Goal: Task Accomplishment & Management: Use online tool/utility

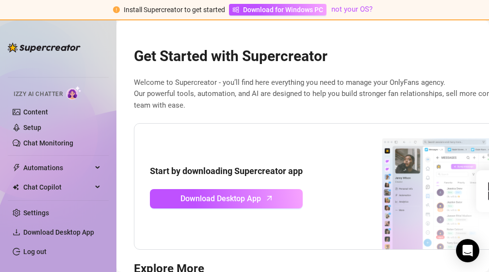
click at [45, 143] on link "Chat Monitoring" at bounding box center [48, 143] width 50 height 8
drag, startPoint x: 28, startPoint y: 104, endPoint x: 43, endPoint y: 113, distance: 17.7
click at [43, 113] on li "Izzy AI Chatter Content Setup Chat Monitoring" at bounding box center [58, 116] width 101 height 69
click at [43, 113] on link "Content" at bounding box center [35, 112] width 25 height 8
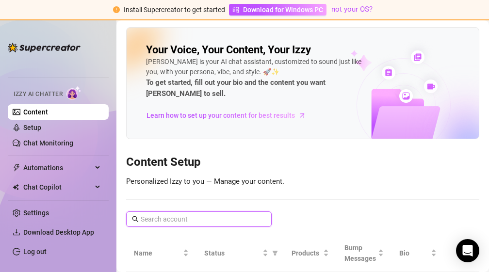
click at [184, 217] on input "text" at bounding box center [199, 219] width 117 height 11
click at [39, 108] on link "Content" at bounding box center [35, 112] width 25 height 8
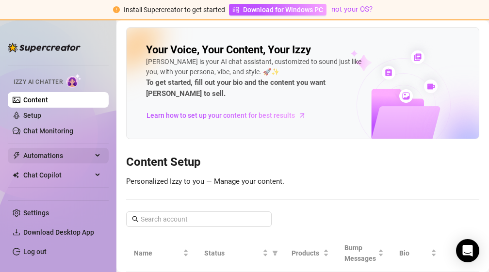
click at [57, 157] on span "Automations" at bounding box center [57, 156] width 69 height 16
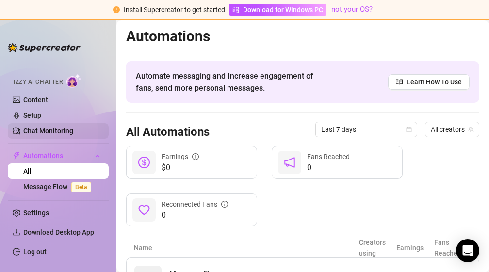
click at [48, 132] on link "Chat Monitoring" at bounding box center [48, 131] width 50 height 8
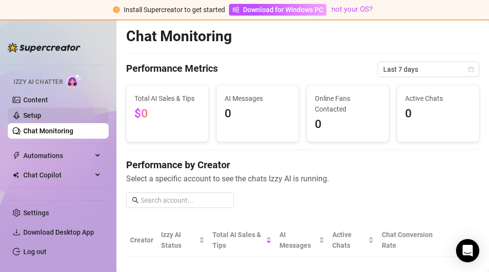
click at [41, 117] on link "Setup" at bounding box center [32, 116] width 18 height 8
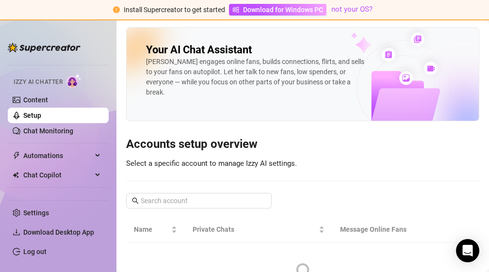
click at [39, 70] on div "Izzy AI Chatter" at bounding box center [57, 81] width 103 height 22
click at [24, 103] on link "Content" at bounding box center [35, 100] width 25 height 8
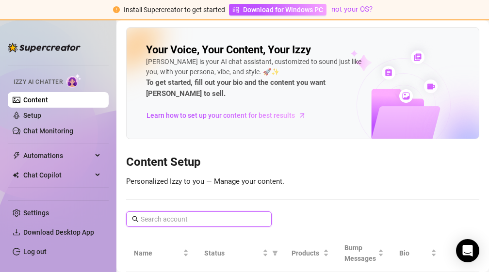
click at [239, 219] on input "text" at bounding box center [199, 219] width 117 height 11
drag, startPoint x: 240, startPoint y: 225, endPoint x: 304, endPoint y: 194, distance: 71.2
click at [265, 178] on div "Your Voice, Your Content, Your Izzy Izzy is your AI chat assistant, customized …" at bounding box center [302, 190] width 353 height 326
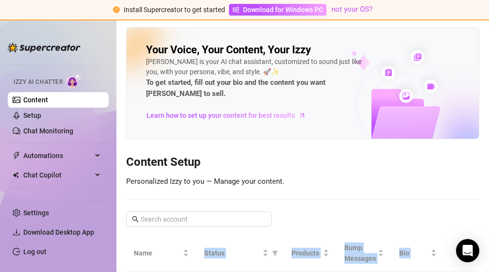
click at [226, 272] on html "Install Supercreator to get started Download for Windows PC not your OS? Setup …" at bounding box center [244, 136] width 489 height 272
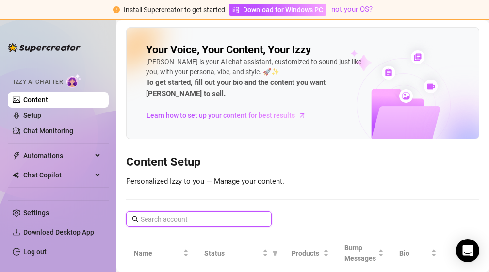
click at [211, 213] on span at bounding box center [199, 220] width 146 height 16
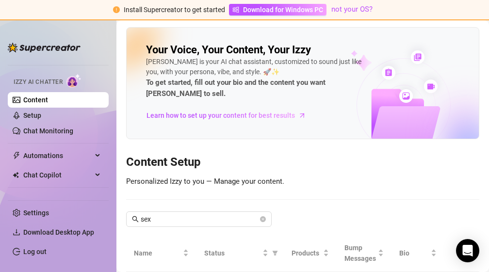
drag, startPoint x: 157, startPoint y: 201, endPoint x: 117, endPoint y: 130, distance: 81.9
click at [150, 170] on div "Your Voice, Your Content, Your Izzy Izzy is your AI chat assistant, customized …" at bounding box center [302, 190] width 353 height 326
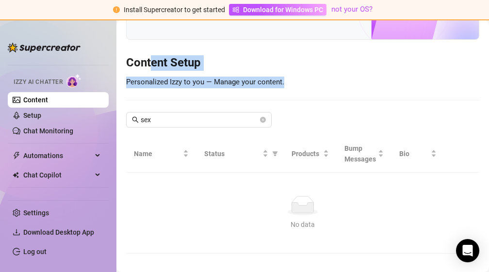
scroll to position [110, 0]
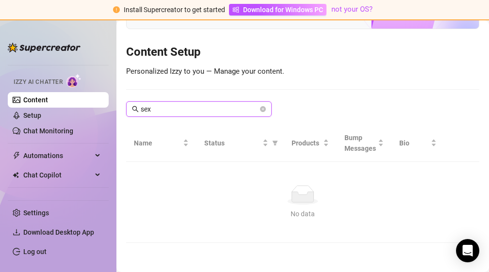
drag, startPoint x: 164, startPoint y: 106, endPoint x: 167, endPoint y: 82, distance: 24.5
click at [167, 84] on div "Your Voice, Your Content, Your Izzy Izzy is your AI chat assistant, customized …" at bounding box center [302, 80] width 353 height 326
type input "sex webcamss for cds"
click at [263, 113] on span at bounding box center [263, 109] width 6 height 11
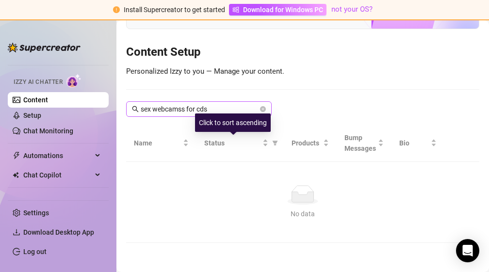
drag, startPoint x: 223, startPoint y: 143, endPoint x: 226, endPoint y: 102, distance: 41.4
click at [226, 102] on div "Your Voice, Your Content, Your Izzy Izzy is your AI chat assistant, customized …" at bounding box center [302, 80] width 353 height 326
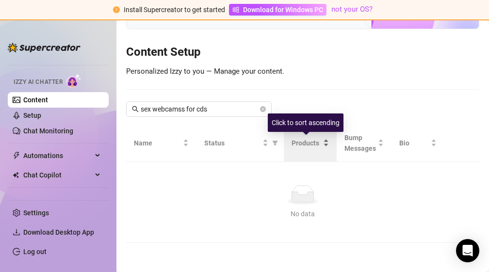
click at [299, 149] on div "Products" at bounding box center [310, 143] width 37 height 11
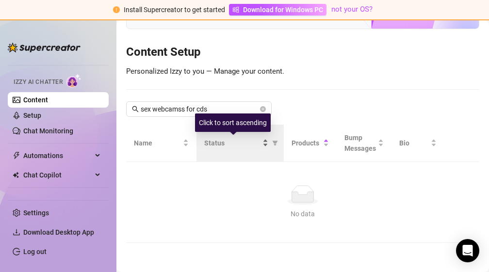
click at [205, 140] on span "Status" at bounding box center [232, 143] width 57 height 11
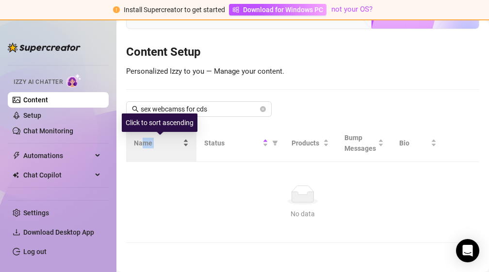
click at [142, 138] on div "Name" at bounding box center [161, 143] width 55 height 11
click at [144, 138] on div "Name" at bounding box center [161, 143] width 55 height 11
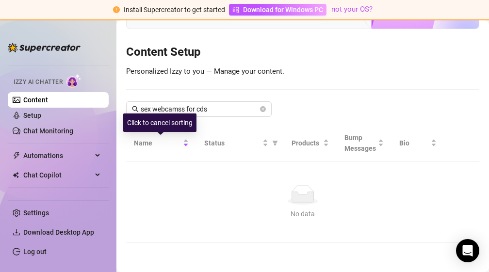
drag, startPoint x: 169, startPoint y: 89, endPoint x: 174, endPoint y: 91, distance: 5.2
click at [174, 89] on div at bounding box center [302, 89] width 353 height 0
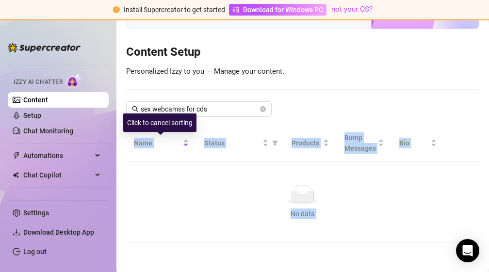
click at [117, 127] on body "Install Supercreator to get started Download for Windows PC not your OS? Setup …" at bounding box center [244, 136] width 489 height 272
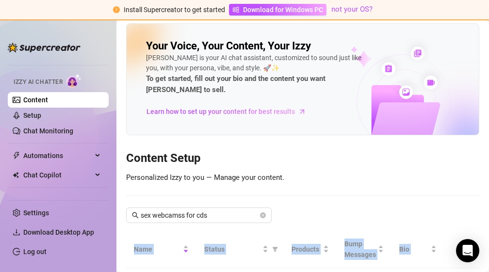
scroll to position [0, 0]
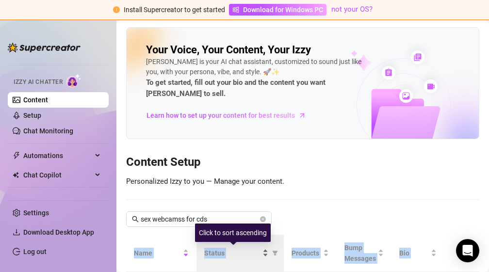
click at [260, 254] on div "Status" at bounding box center [236, 253] width 65 height 11
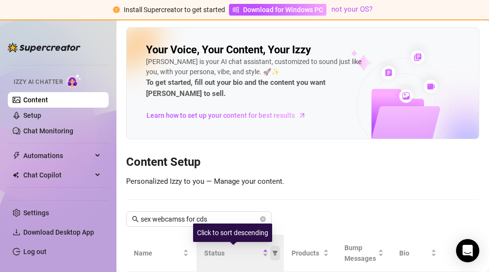
drag, startPoint x: 260, startPoint y: 254, endPoint x: 267, endPoint y: 251, distance: 7.4
click at [262, 252] on div "Status" at bounding box center [236, 253] width 65 height 11
click at [270, 251] on span "Status" at bounding box center [275, 253] width 10 height 15
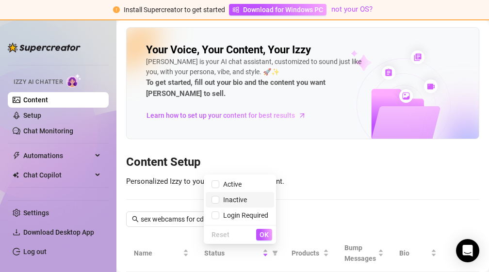
click at [234, 201] on li "Inactive" at bounding box center [240, 200] width 68 height 16
checkbox input "true"
click at [230, 181] on span "Active" at bounding box center [230, 185] width 22 height 8
checkbox input "true"
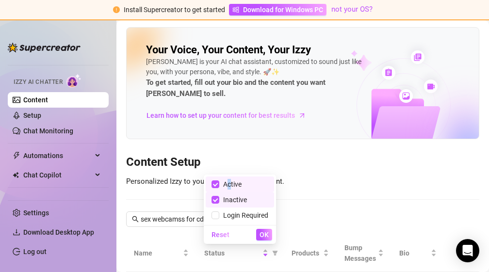
click at [221, 201] on span "Inactive" at bounding box center [240, 200] width 57 height 11
checkbox input "false"
click at [267, 232] on span "OK" at bounding box center [264, 235] width 9 height 8
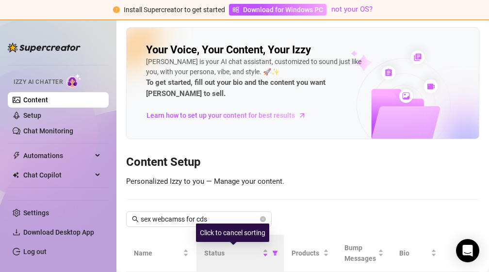
drag, startPoint x: 262, startPoint y: 253, endPoint x: 267, endPoint y: 261, distance: 9.8
click at [267, 261] on th "Status" at bounding box center [241, 253] width 88 height 37
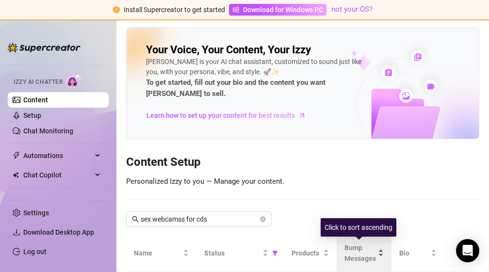
click at [360, 264] on span "Bump Messages" at bounding box center [361, 253] width 32 height 21
click at [349, 250] on span "Bump Messages" at bounding box center [361, 253] width 32 height 21
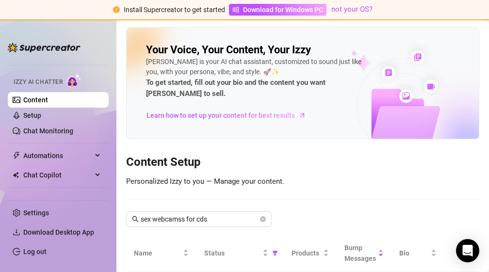
click at [73, 80] on img at bounding box center [74, 81] width 15 height 14
click at [89, 151] on div "Automations" at bounding box center [58, 156] width 101 height 16
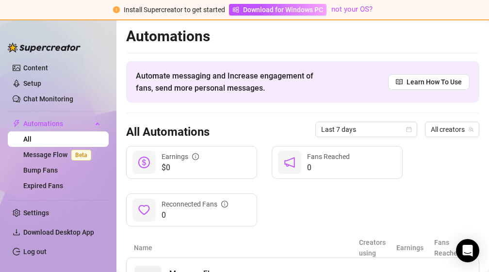
scroll to position [61, 0]
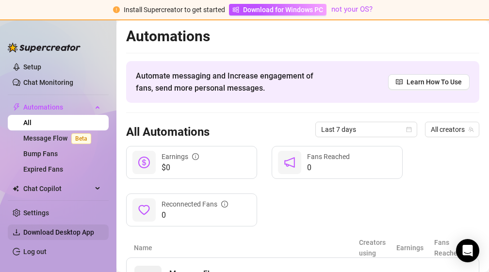
drag, startPoint x: 62, startPoint y: 229, endPoint x: 64, endPoint y: 224, distance: 5.2
click at [64, 225] on span "Download Desktop App" at bounding box center [62, 233] width 78 height 16
click at [61, 237] on span "Download Desktop App" at bounding box center [62, 233] width 78 height 16
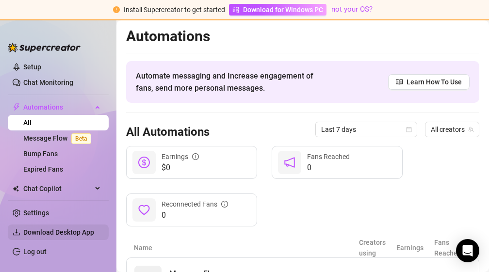
click at [61, 237] on span "Download Desktop App" at bounding box center [62, 233] width 78 height 16
drag, startPoint x: 17, startPoint y: 238, endPoint x: 17, endPoint y: 224, distance: 13.6
click at [20, 233] on li "Download Desktop App" at bounding box center [58, 233] width 101 height 16
drag, startPoint x: 6, startPoint y: 228, endPoint x: 0, endPoint y: 230, distance: 6.1
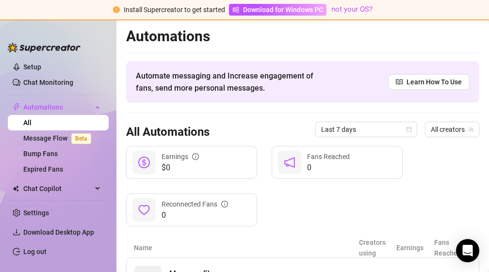
click at [1, 230] on aside "Setup Creator Analytics Team Analytics Purchase Subscription Izzy AI Chatter Co…" at bounding box center [58, 145] width 117 height 253
click at [15, 231] on icon "download" at bounding box center [17, 233] width 8 height 8
click at [15, 233] on icon "download" at bounding box center [17, 233] width 8 height 8
click at [16, 228] on li "Download Desktop App" at bounding box center [58, 233] width 101 height 16
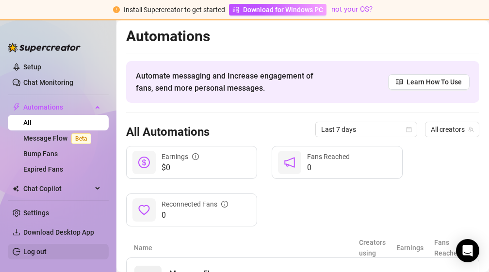
drag, startPoint x: 18, startPoint y: 229, endPoint x: 19, endPoint y: 247, distance: 18.0
click at [18, 229] on icon "download" at bounding box center [17, 233] width 8 height 8
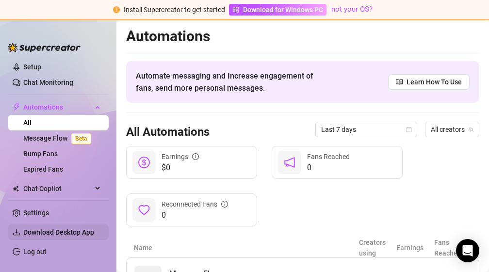
drag, startPoint x: 19, startPoint y: 247, endPoint x: 43, endPoint y: 227, distance: 31.3
click at [39, 231] on ul "Settings Download Desktop App Log out" at bounding box center [58, 229] width 101 height 67
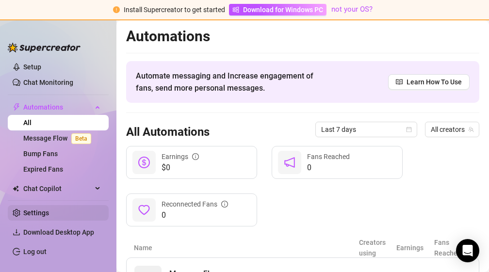
click at [50, 217] on ul "Settings Download Desktop App Log out" at bounding box center [58, 229] width 101 height 67
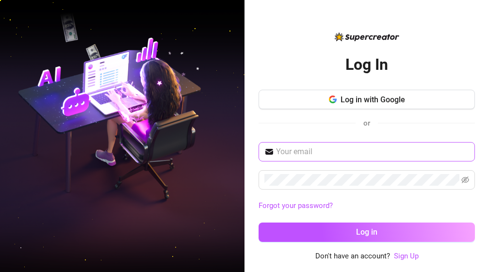
click at [369, 160] on span at bounding box center [367, 151] width 217 height 19
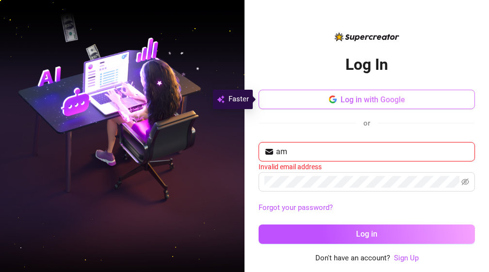
type input "am"
click at [278, 99] on button "Log in with Google" at bounding box center [367, 99] width 217 height 19
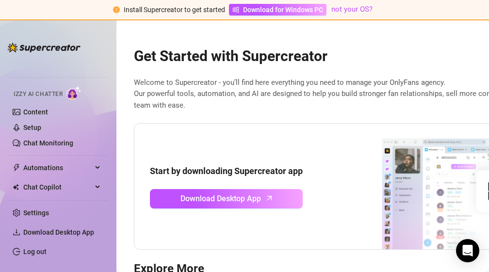
drag, startPoint x: 277, startPoint y: 100, endPoint x: 264, endPoint y: 126, distance: 29.1
click at [264, 126] on div "Start by downloading Supercreator app Download Desktop App" at bounding box center [361, 186] width 455 height 127
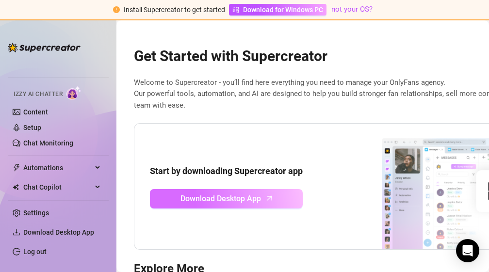
click at [262, 206] on link "Download Desktop App" at bounding box center [226, 198] width 153 height 19
click at [267, 201] on link "Download Desktop App" at bounding box center [226, 198] width 153 height 19
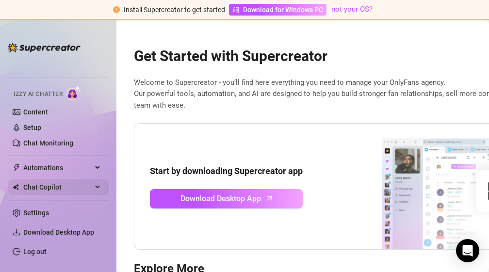
click at [29, 184] on span "Chat Copilot" at bounding box center [57, 188] width 69 height 16
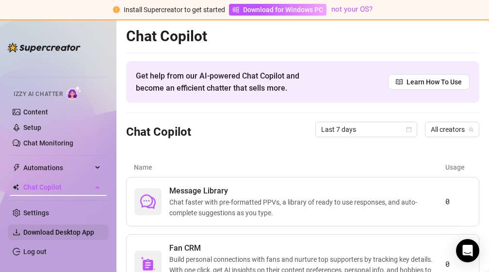
click at [27, 238] on span "Download Desktop App" at bounding box center [62, 233] width 78 height 16
drag, startPoint x: 28, startPoint y: 234, endPoint x: 31, endPoint y: 227, distance: 7.4
click at [28, 229] on span "Download Desktop App" at bounding box center [58, 233] width 71 height 8
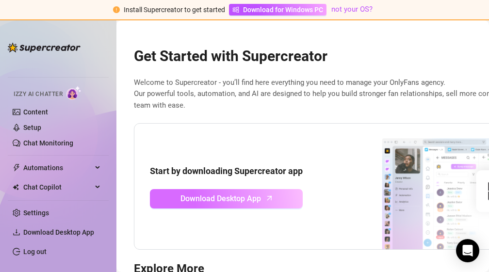
click at [229, 201] on span "Download Desktop App" at bounding box center [221, 199] width 81 height 12
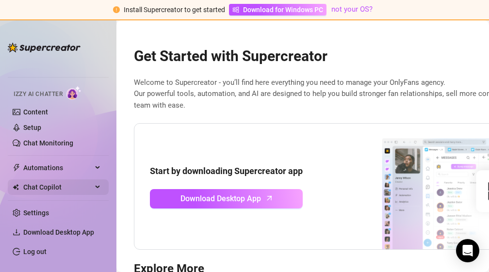
click at [38, 185] on ul "Setup Creator Analytics Team Analytics Purchase Subscription Izzy AI Chatter Co…" at bounding box center [58, 126] width 101 height 139
click at [38, 187] on span "Chat Copilot" at bounding box center [57, 188] width 69 height 16
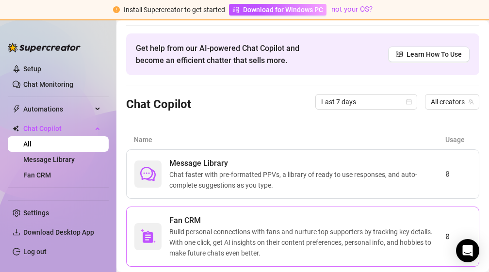
scroll to position [51, 0]
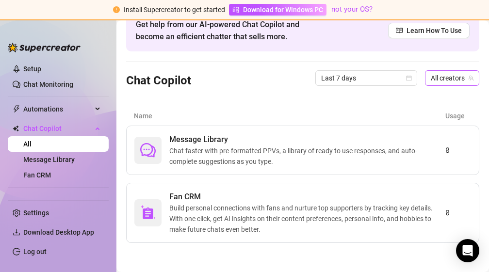
click at [456, 72] on span "All creators" at bounding box center [452, 78] width 43 height 15
click at [466, 95] on div "All creators" at bounding box center [444, 98] width 51 height 16
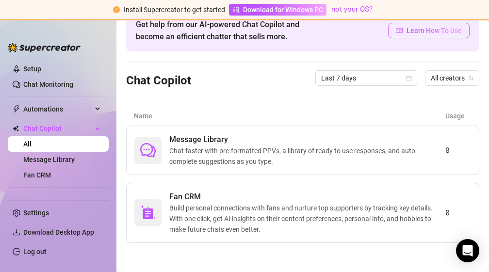
click at [396, 35] on span at bounding box center [399, 30] width 7 height 11
